Goal: Transaction & Acquisition: Purchase product/service

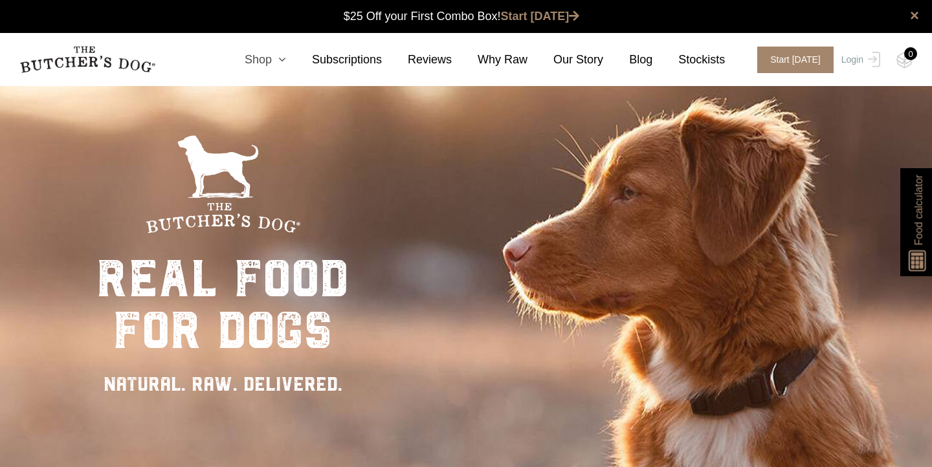
click at [278, 62] on icon at bounding box center [279, 60] width 14 height 12
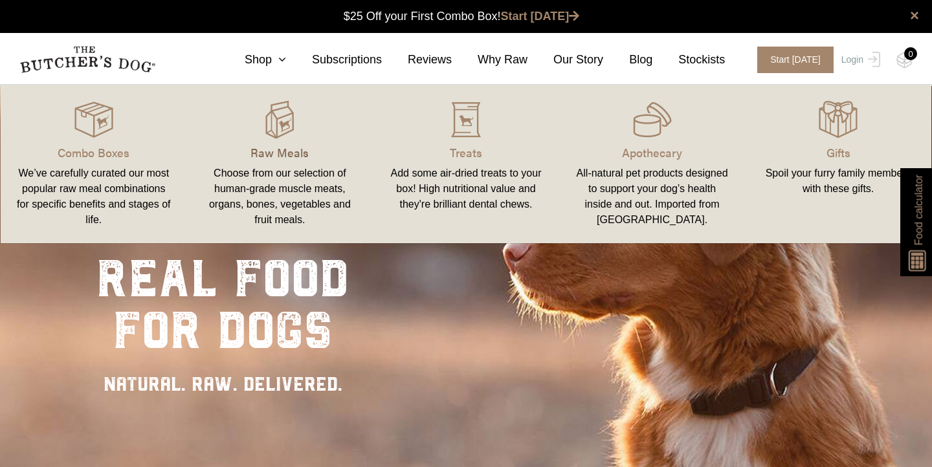
click at [283, 155] on p "Raw Meals" at bounding box center [280, 152] width 155 height 17
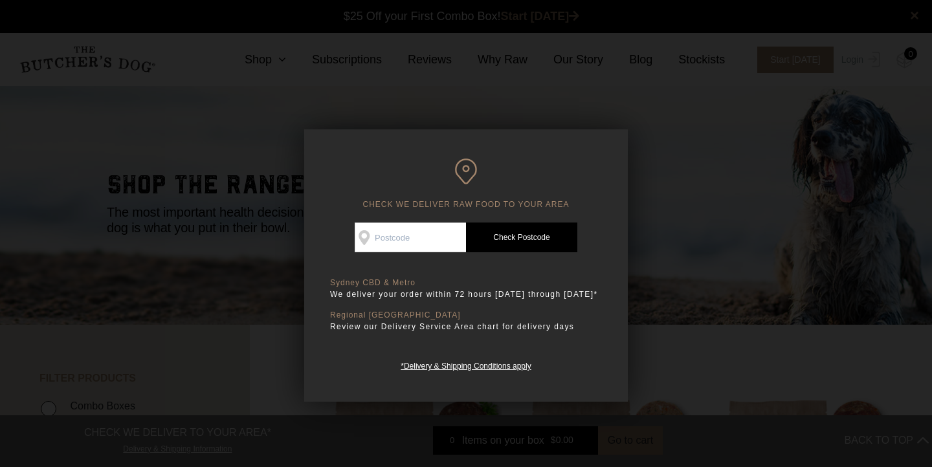
scroll to position [1, 0]
click at [421, 238] on input "Check Availability At" at bounding box center [410, 238] width 111 height 30
type input "4285"
click at [523, 237] on link "Check Postcode" at bounding box center [521, 238] width 111 height 30
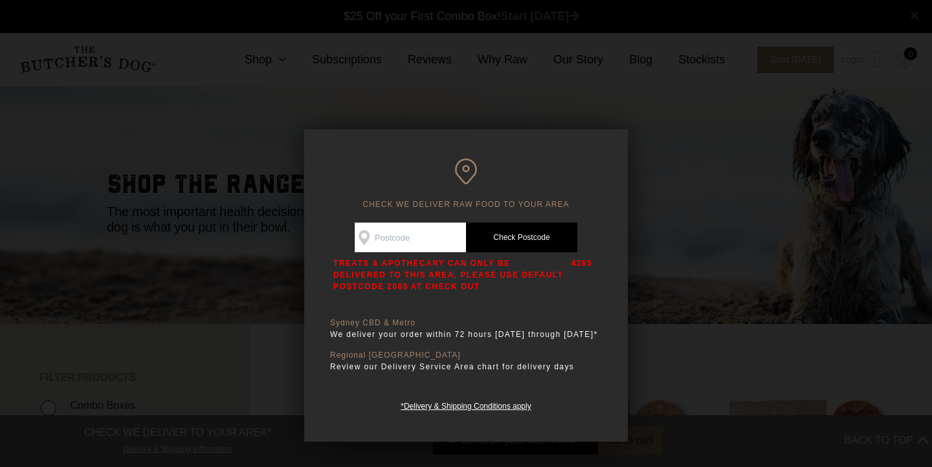
click at [640, 260] on div at bounding box center [466, 233] width 932 height 467
